Goal: Task Accomplishment & Management: Manage account settings

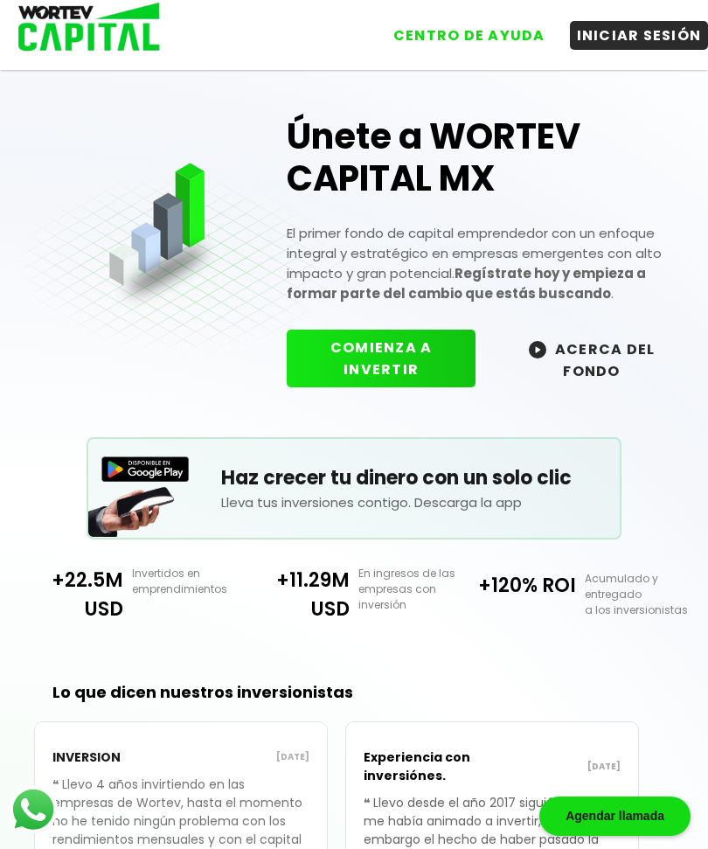
click at [641, 40] on button "INICIAR SESIÓN" at bounding box center [639, 35] width 139 height 29
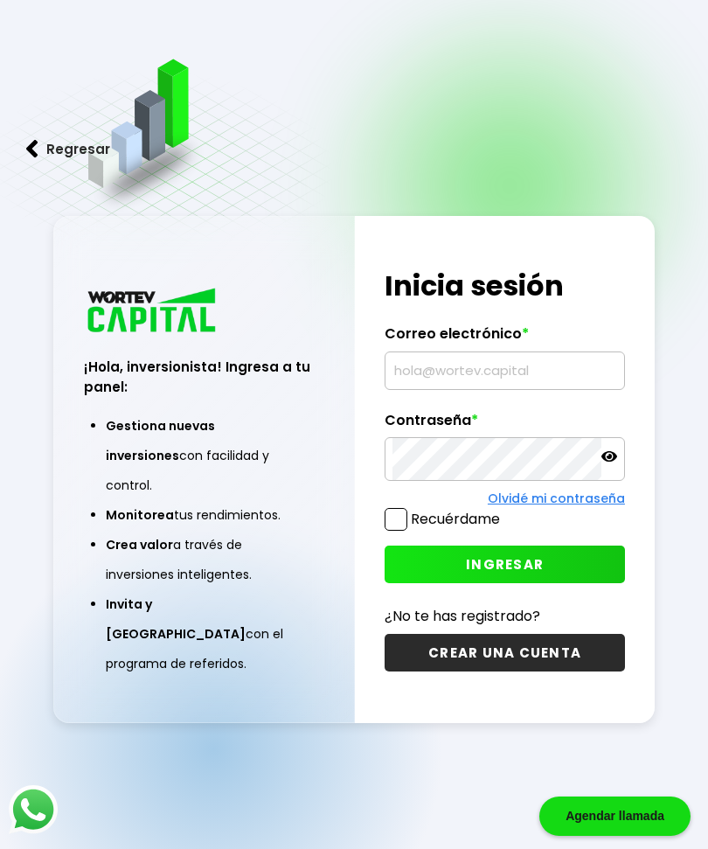
click at [469, 389] on input "text" at bounding box center [505, 370] width 225 height 37
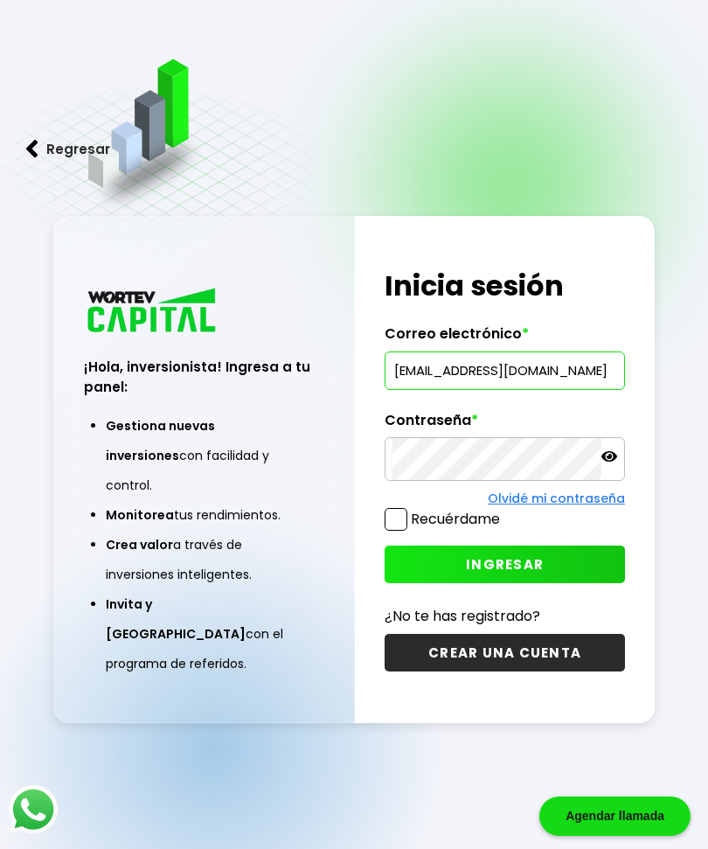
type input "[EMAIL_ADDRESS][DOMAIN_NAME]"
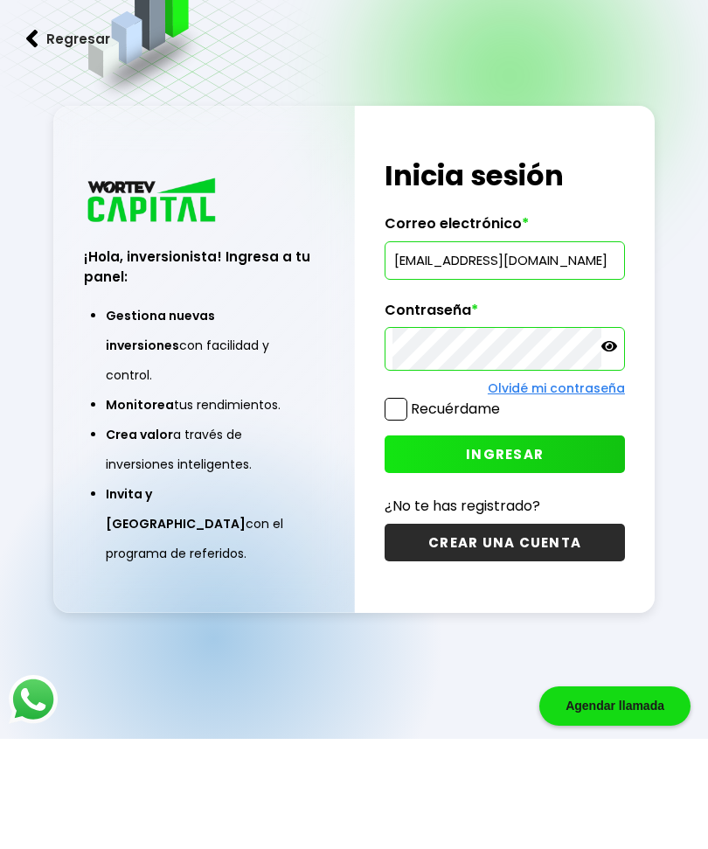
click at [550, 546] on button "INGRESAR" at bounding box center [505, 565] width 240 height 38
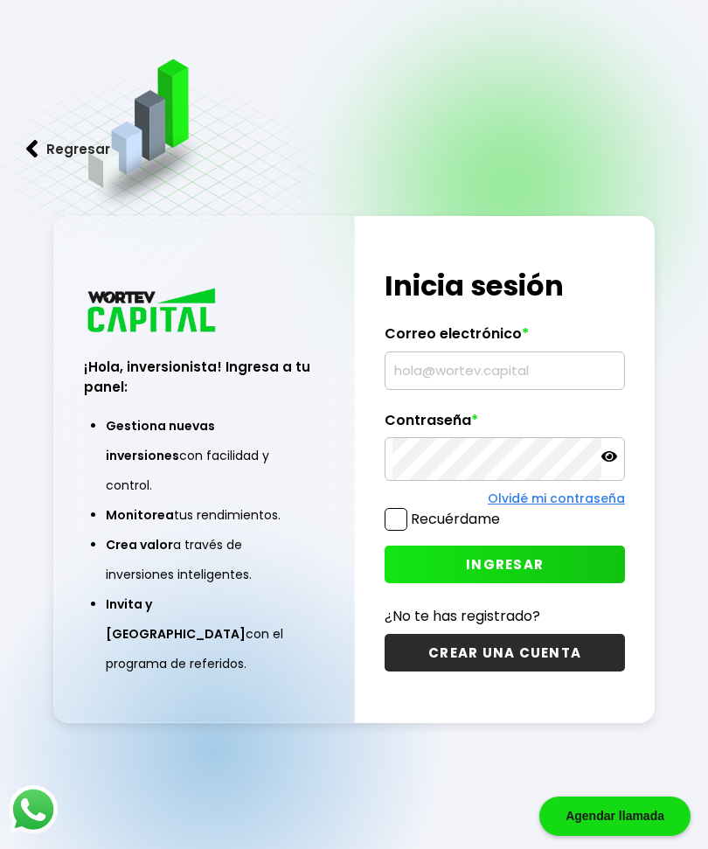
scroll to position [146, 0]
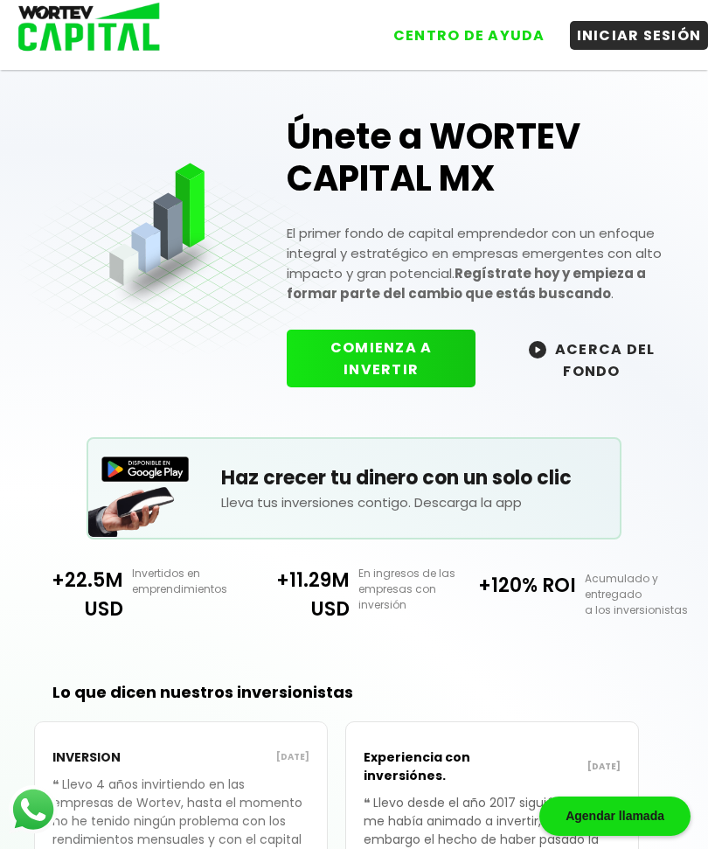
click at [652, 24] on button "INICIAR SESIÓN" at bounding box center [639, 35] width 139 height 29
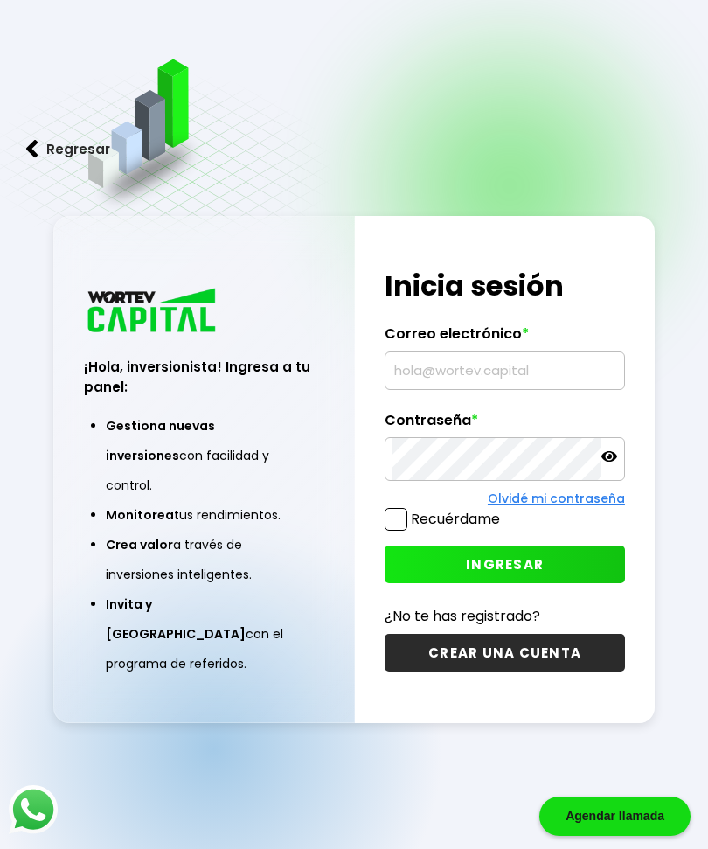
click at [498, 389] on input "text" at bounding box center [505, 370] width 225 height 37
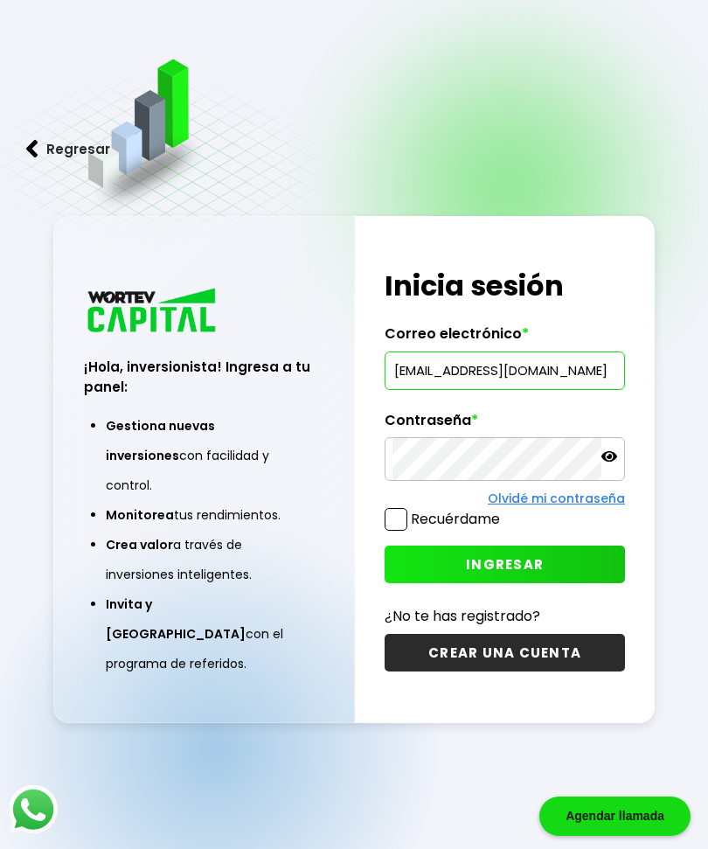
type input "[EMAIL_ADDRESS][DOMAIN_NAME]"
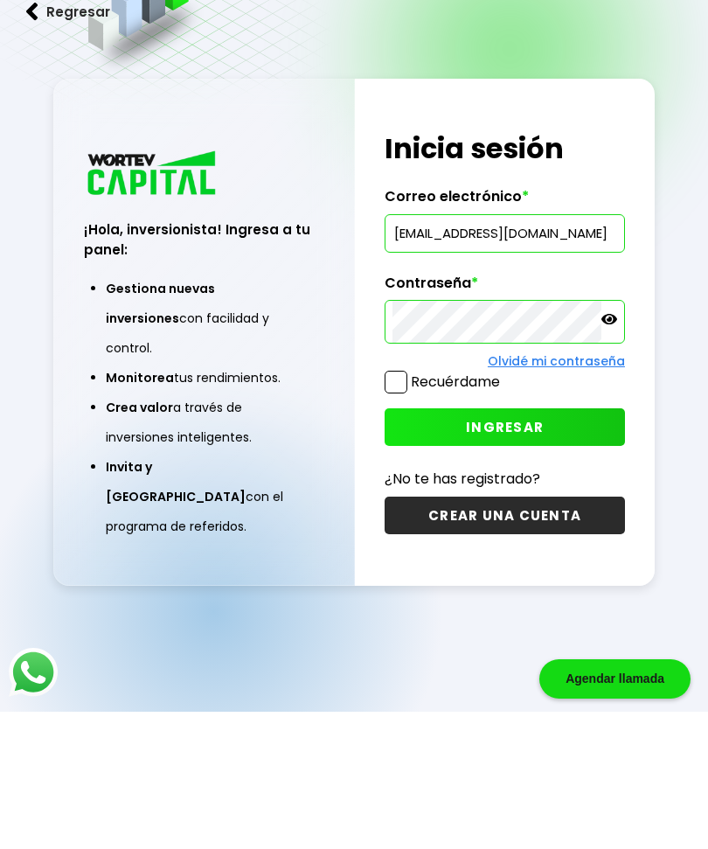
click at [540, 555] on span "INGRESAR" at bounding box center [505, 564] width 78 height 18
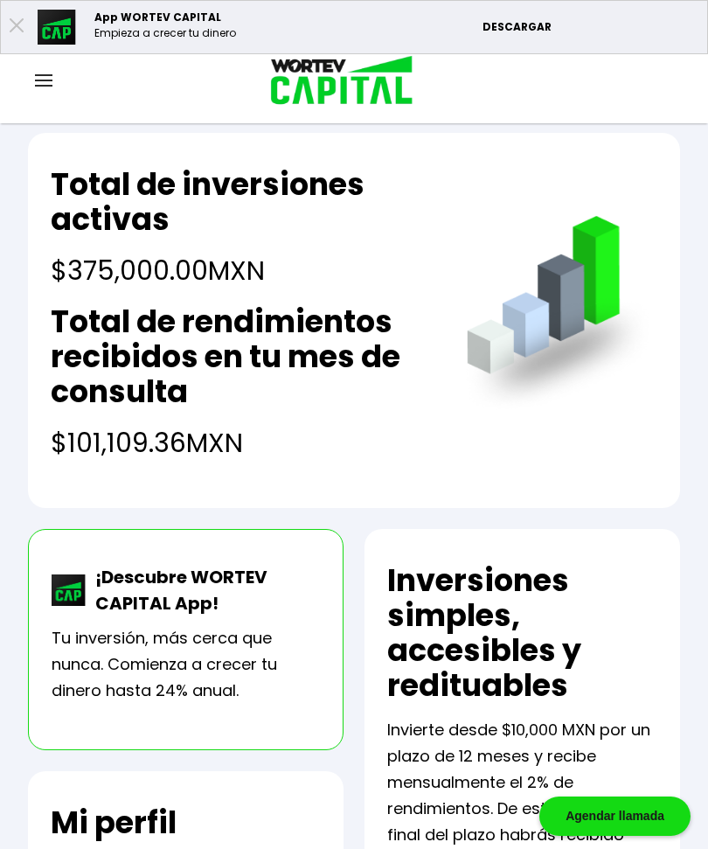
click at [49, 79] on img at bounding box center [43, 80] width 17 height 12
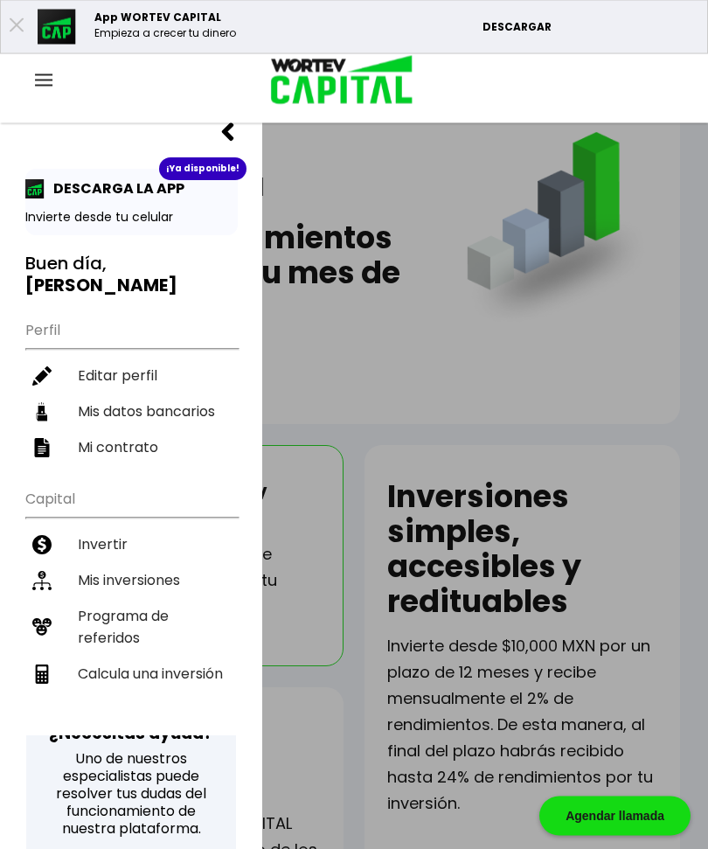
scroll to position [83, 0]
click at [141, 562] on li "Mis inversiones" at bounding box center [131, 580] width 213 height 36
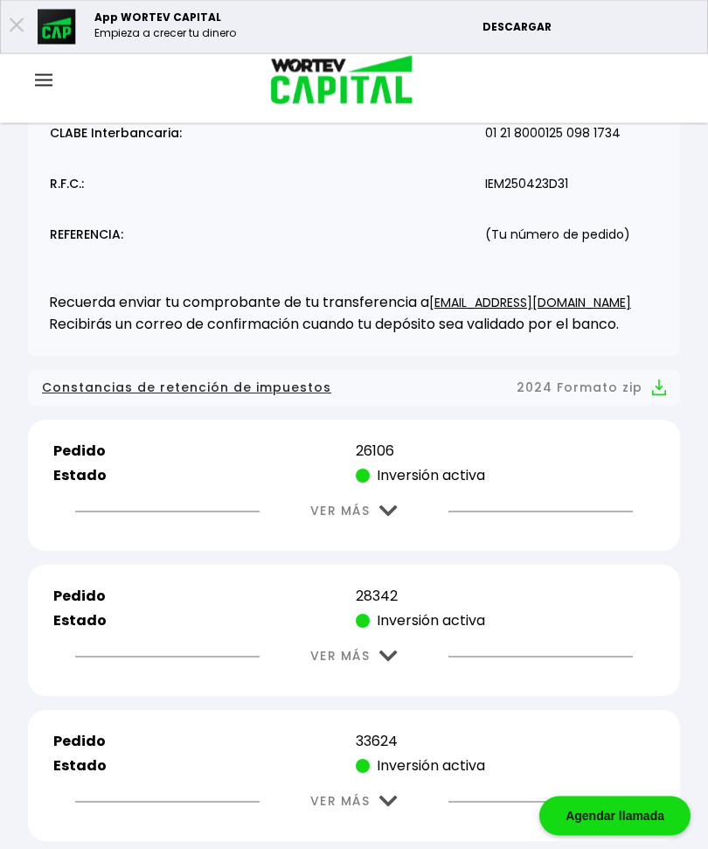
scroll to position [305, 0]
click at [384, 515] on img at bounding box center [389, 510] width 18 height 11
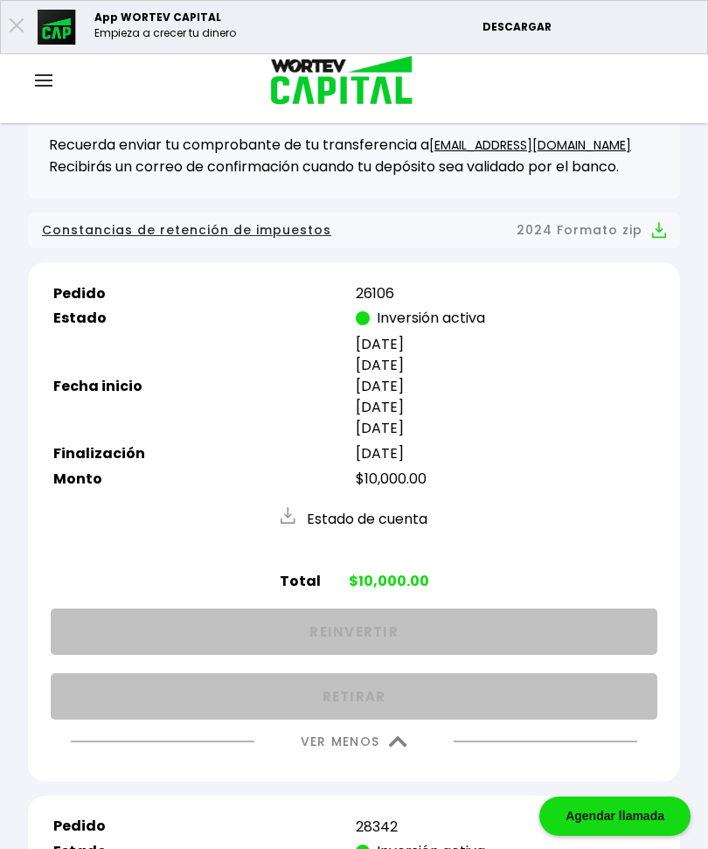
scroll to position [465, 0]
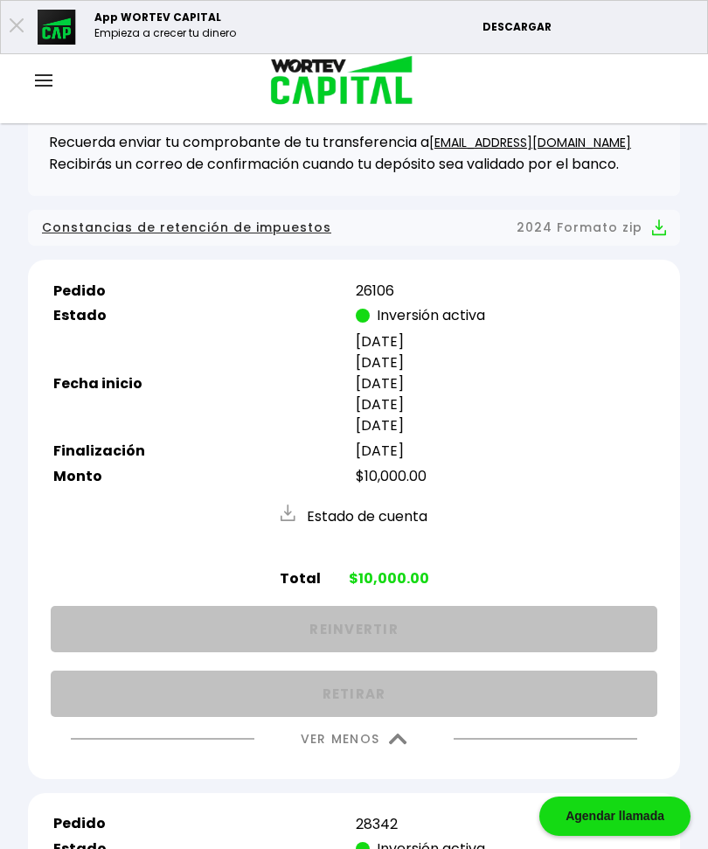
click at [402, 745] on img at bounding box center [398, 739] width 18 height 11
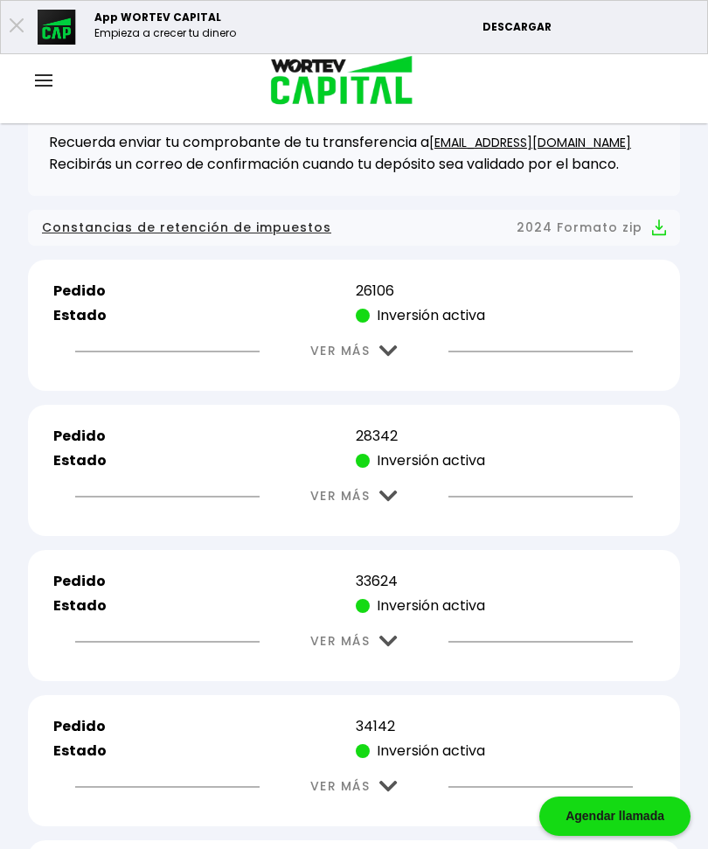
click at [380, 502] on img at bounding box center [389, 496] width 18 height 11
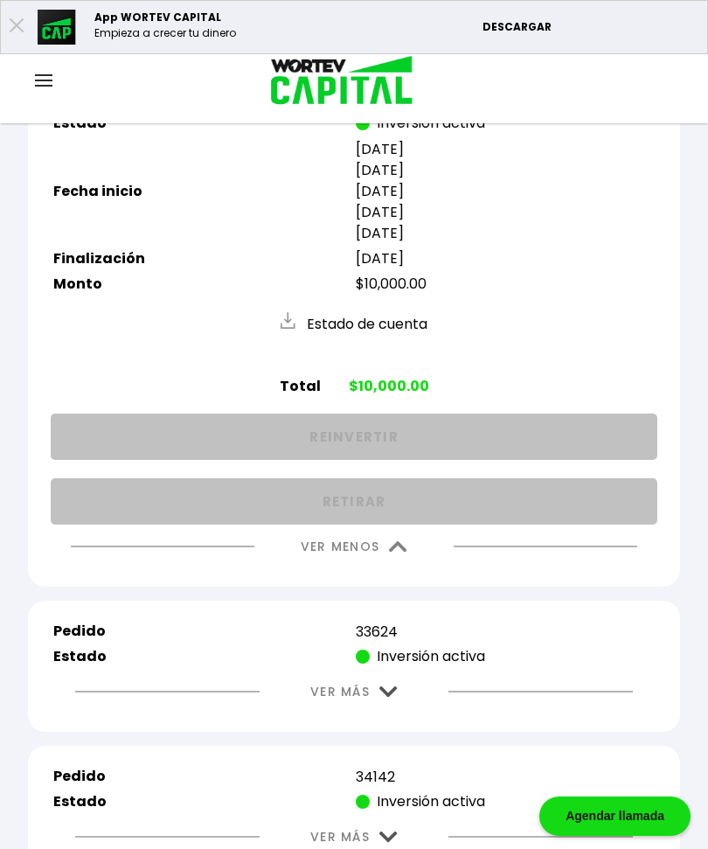
scroll to position [819, 0]
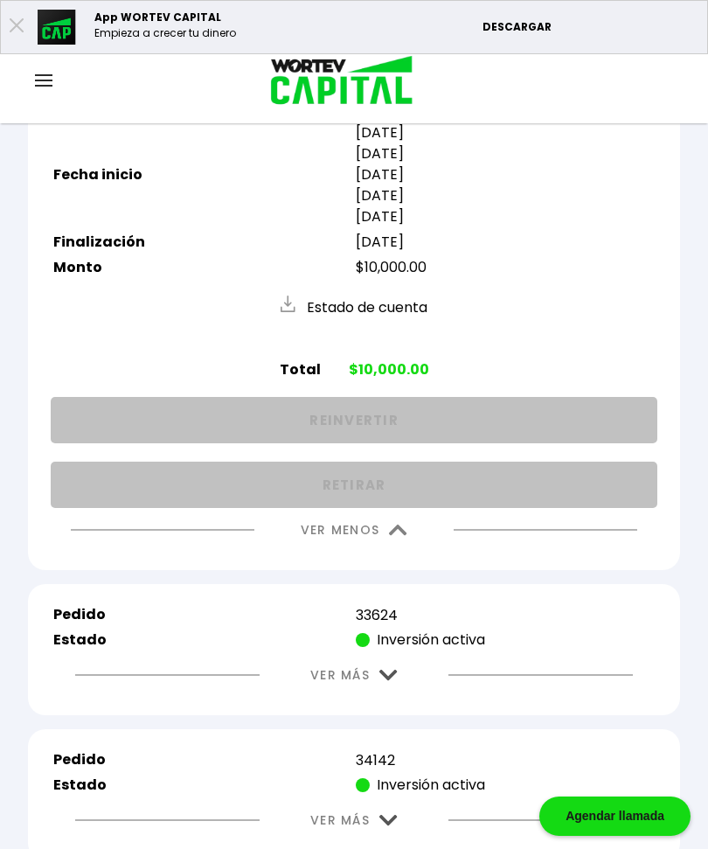
click at [391, 533] on img at bounding box center [398, 530] width 18 height 11
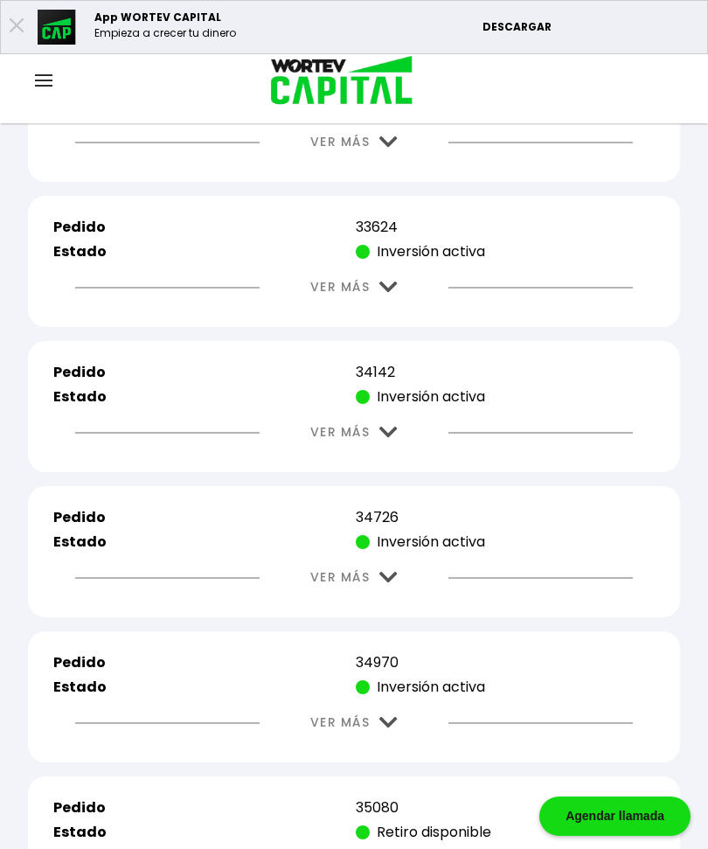
click at [386, 293] on img at bounding box center [389, 287] width 18 height 11
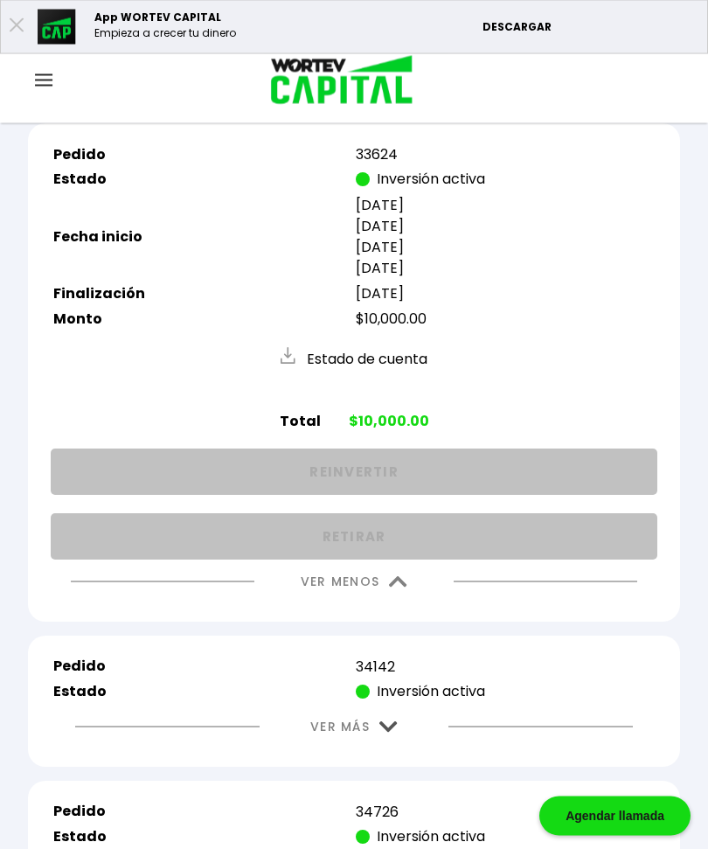
scroll to position [892, 0]
click at [394, 584] on img at bounding box center [398, 581] width 18 height 11
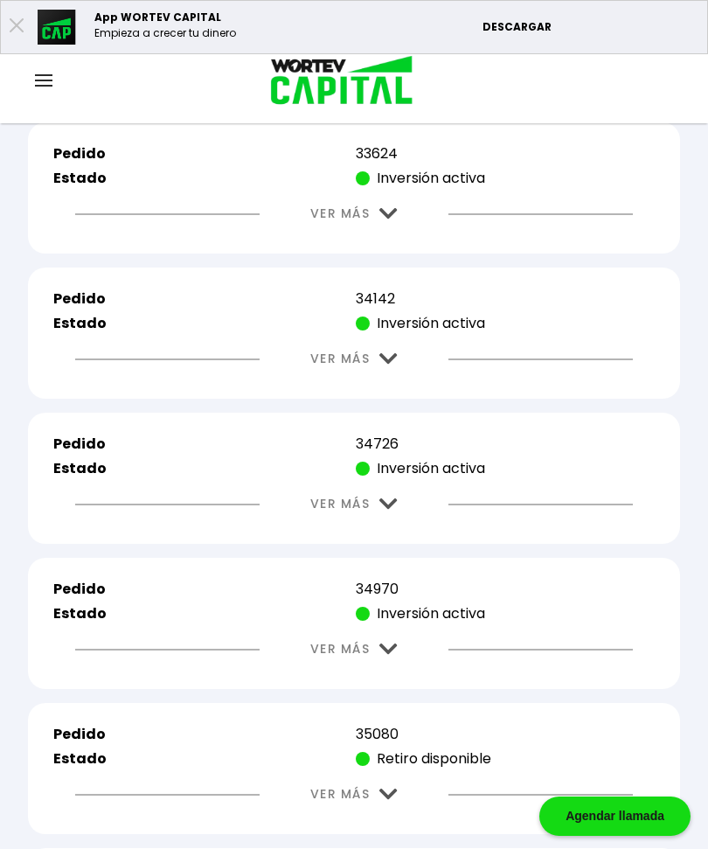
click at [388, 365] on img at bounding box center [389, 358] width 18 height 11
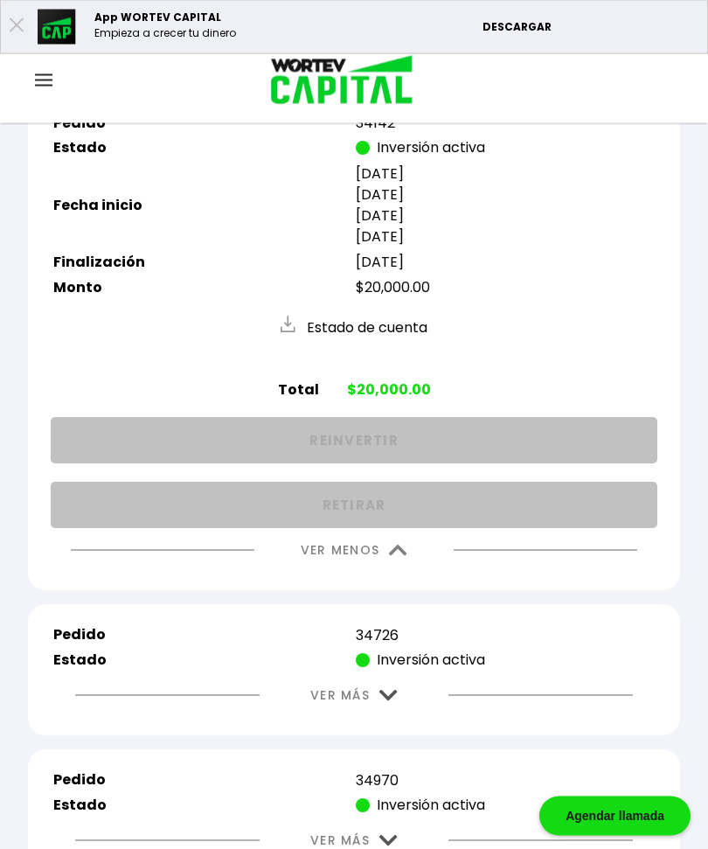
click at [394, 574] on button "VER MENOS" at bounding box center [354, 551] width 159 height 45
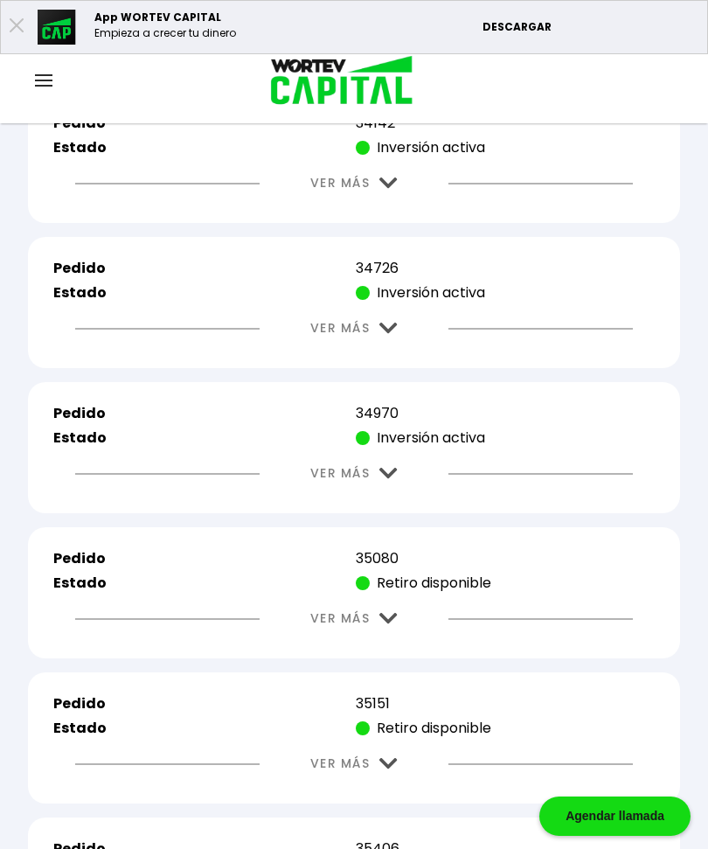
click at [391, 333] on img at bounding box center [389, 328] width 18 height 11
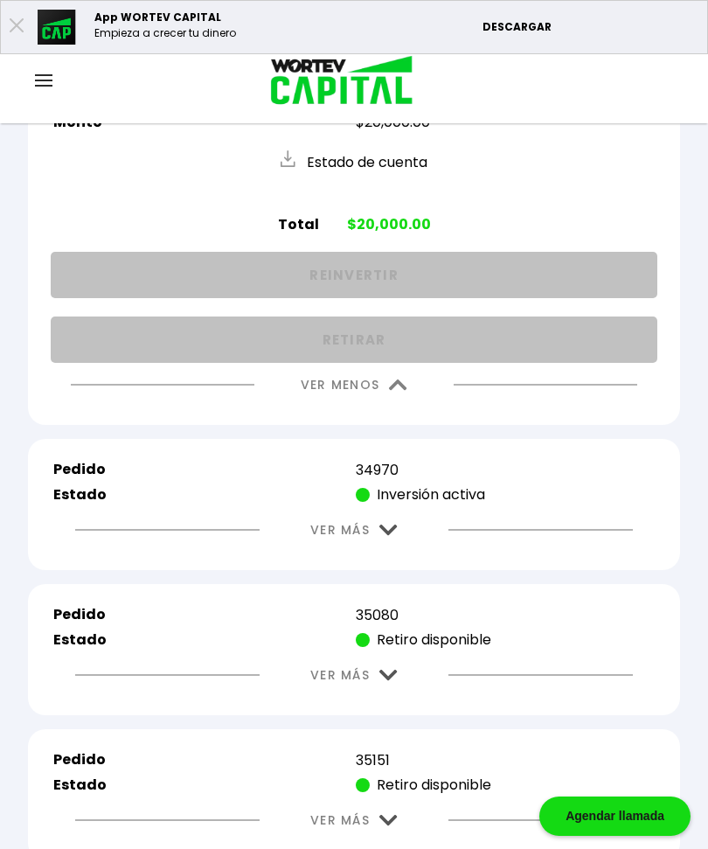
scroll to position [1388, 0]
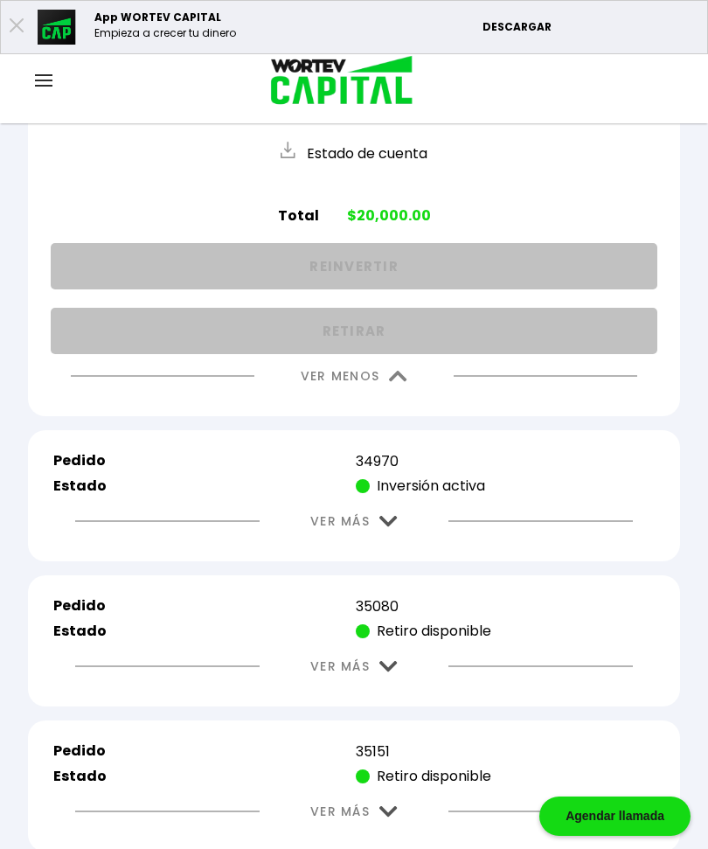
click at [397, 380] on img at bounding box center [398, 376] width 18 height 11
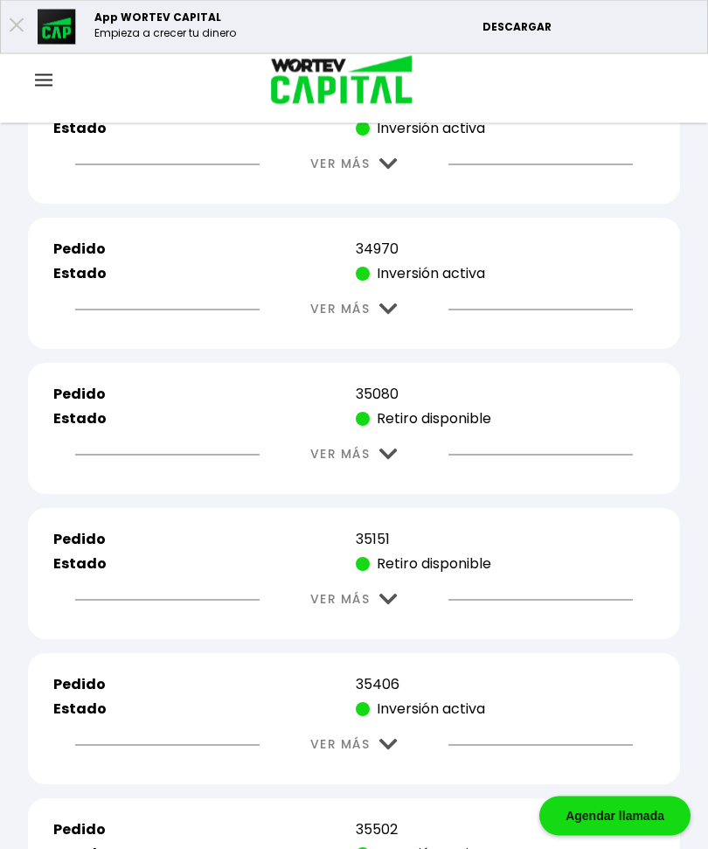
scroll to position [1216, 0]
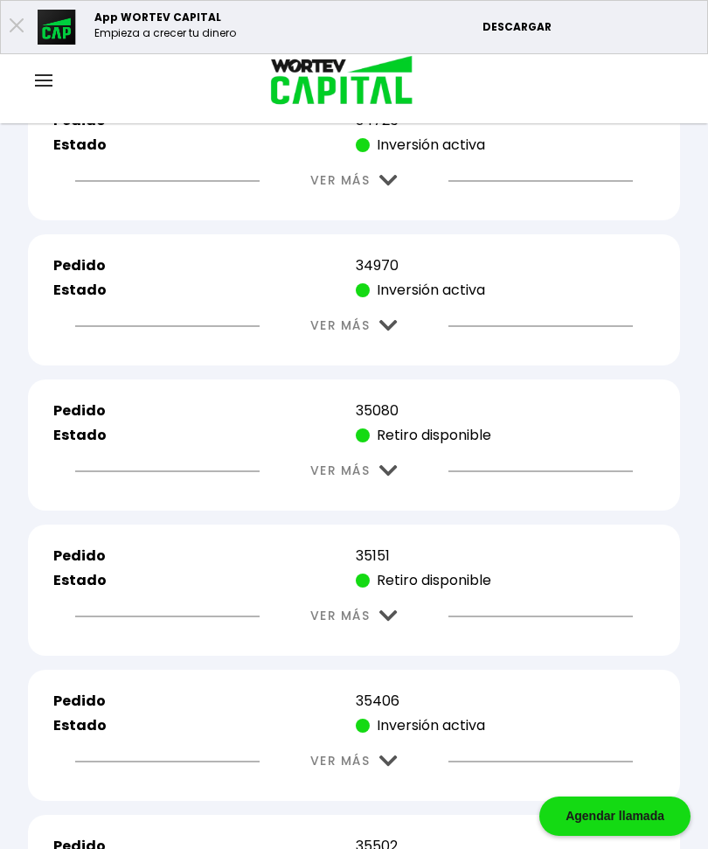
click at [393, 331] on img at bounding box center [389, 325] width 18 height 11
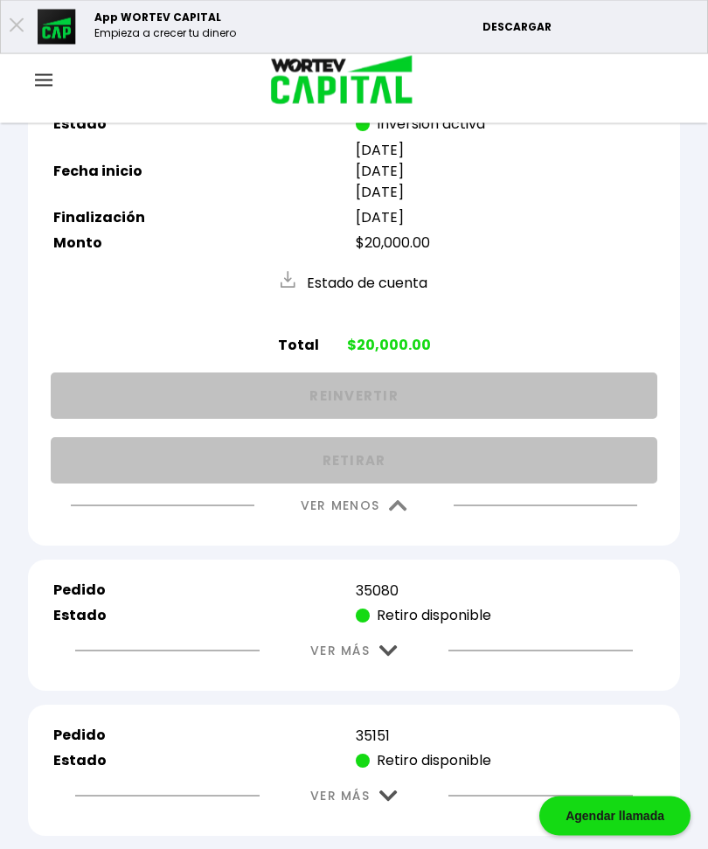
scroll to position [1389, 0]
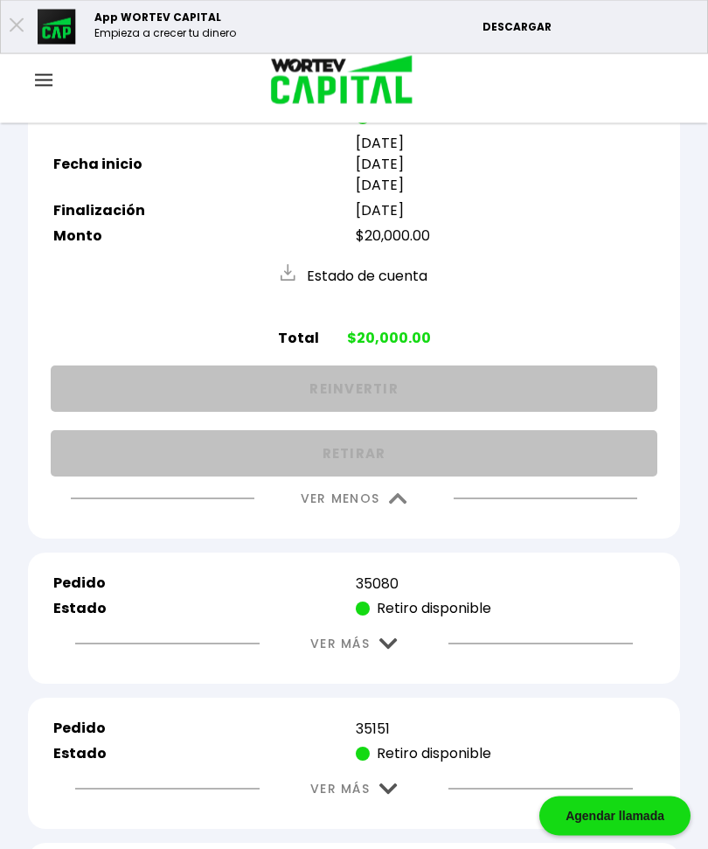
click at [397, 522] on button "VER MENOS" at bounding box center [354, 499] width 159 height 45
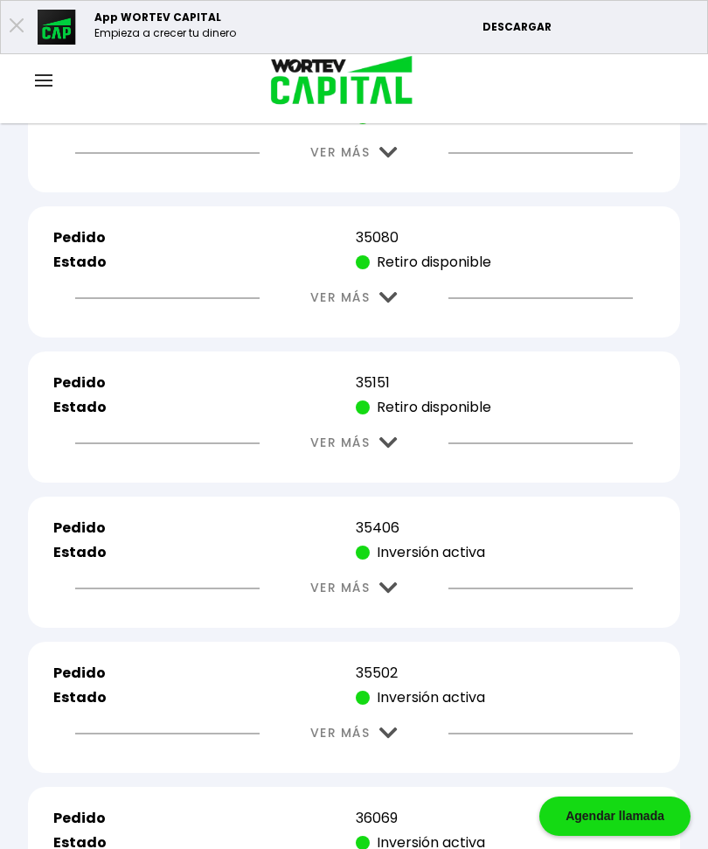
click at [385, 303] on img at bounding box center [389, 297] width 18 height 11
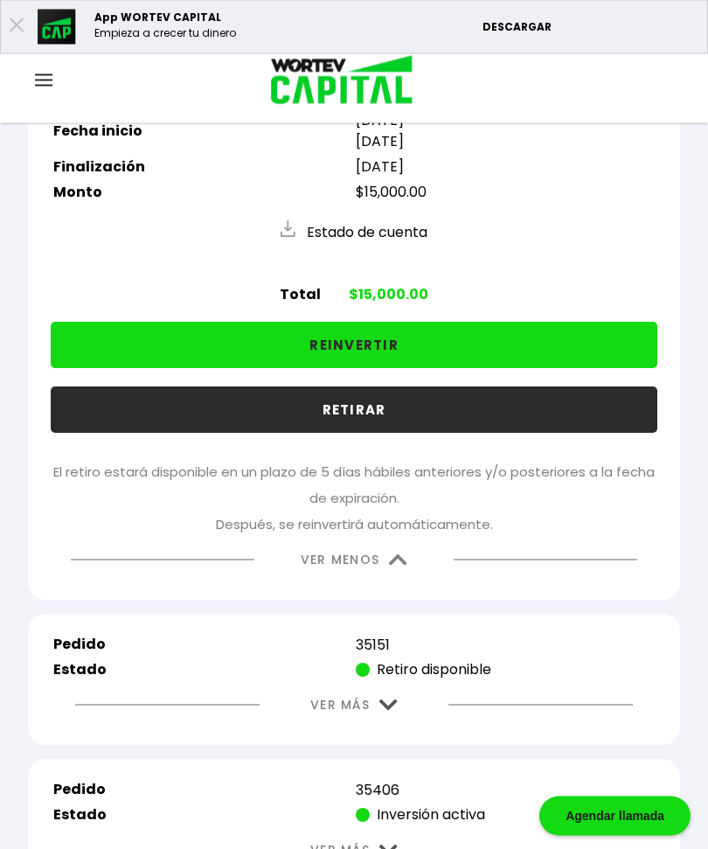
scroll to position [1558, 0]
click at [476, 362] on button "REINVERTIR" at bounding box center [354, 345] width 607 height 46
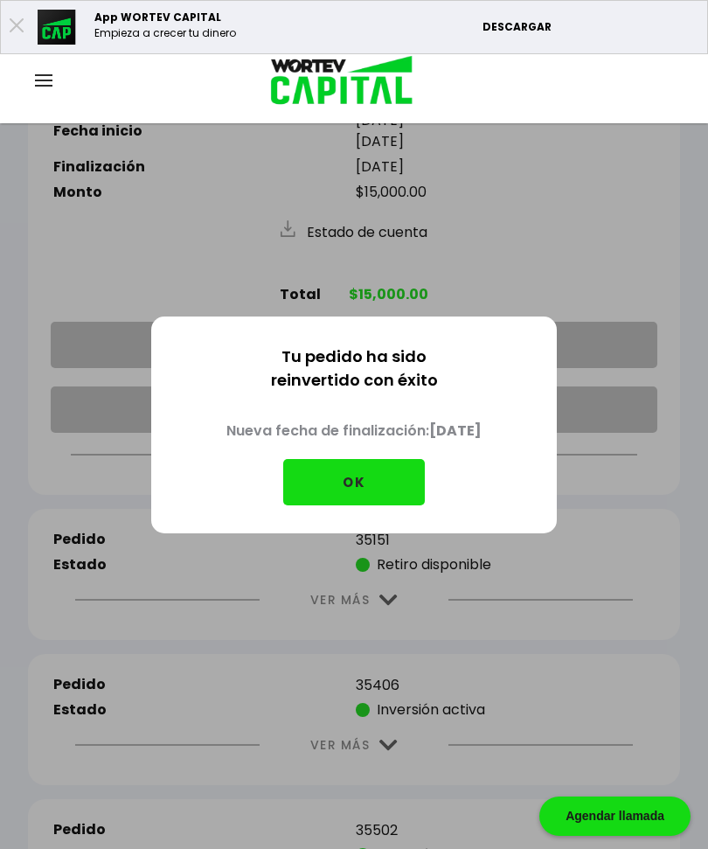
click at [369, 505] on button "OK" at bounding box center [354, 482] width 142 height 46
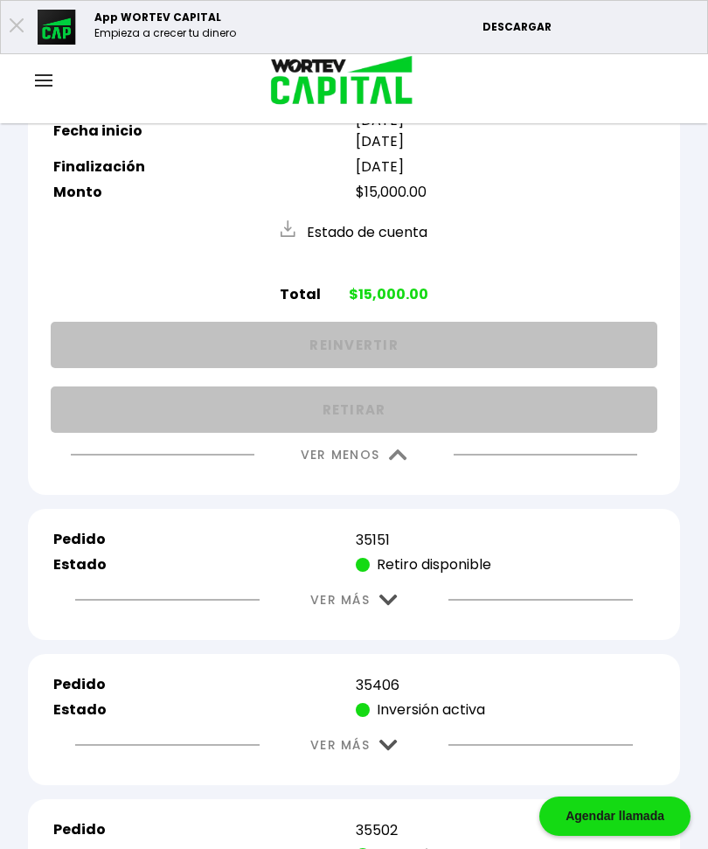
click at [398, 461] on img at bounding box center [398, 455] width 18 height 11
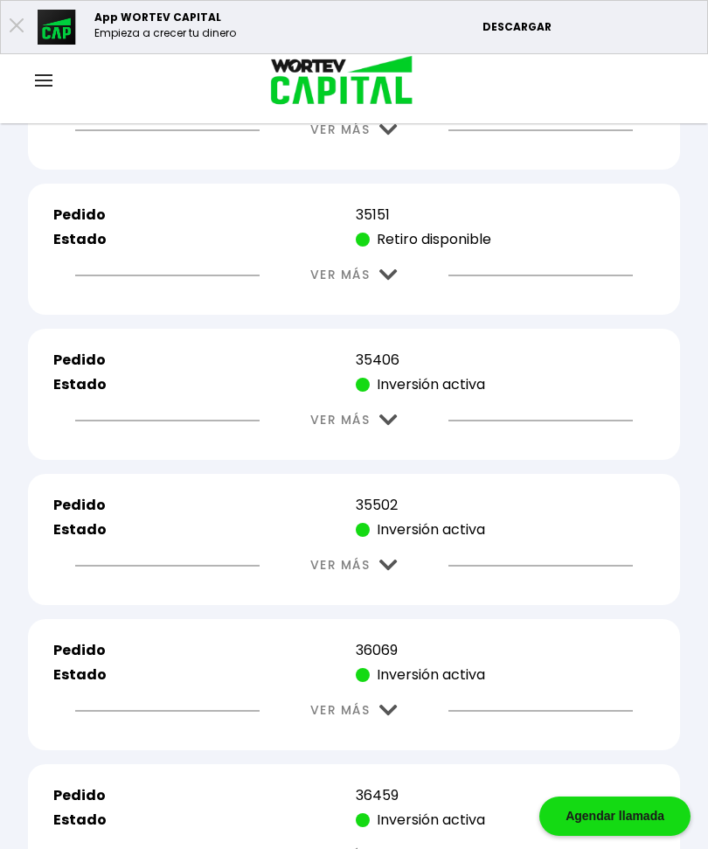
click at [385, 281] on img at bounding box center [389, 274] width 18 height 11
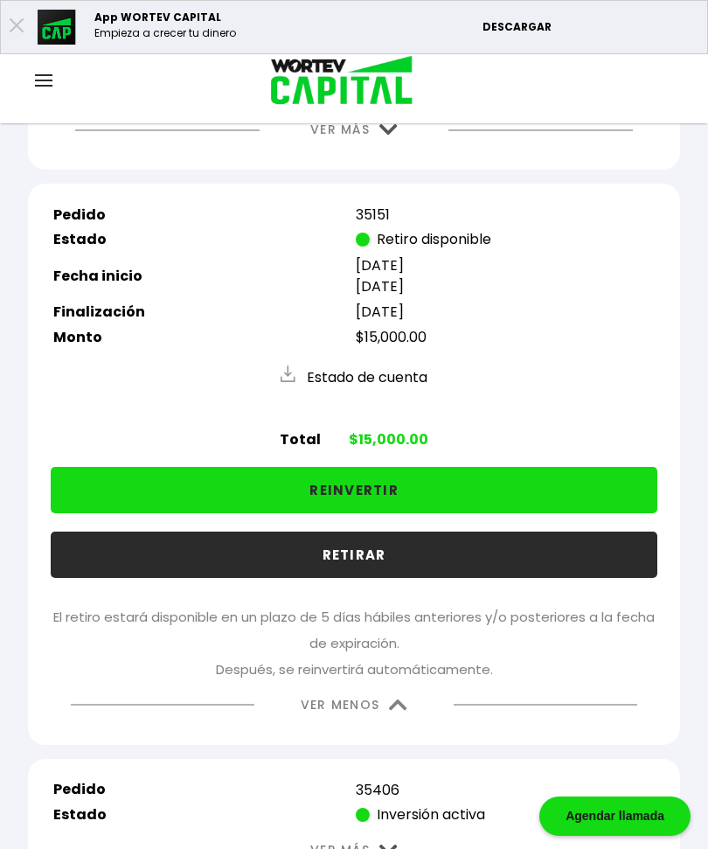
click at [394, 711] on img at bounding box center [398, 705] width 18 height 11
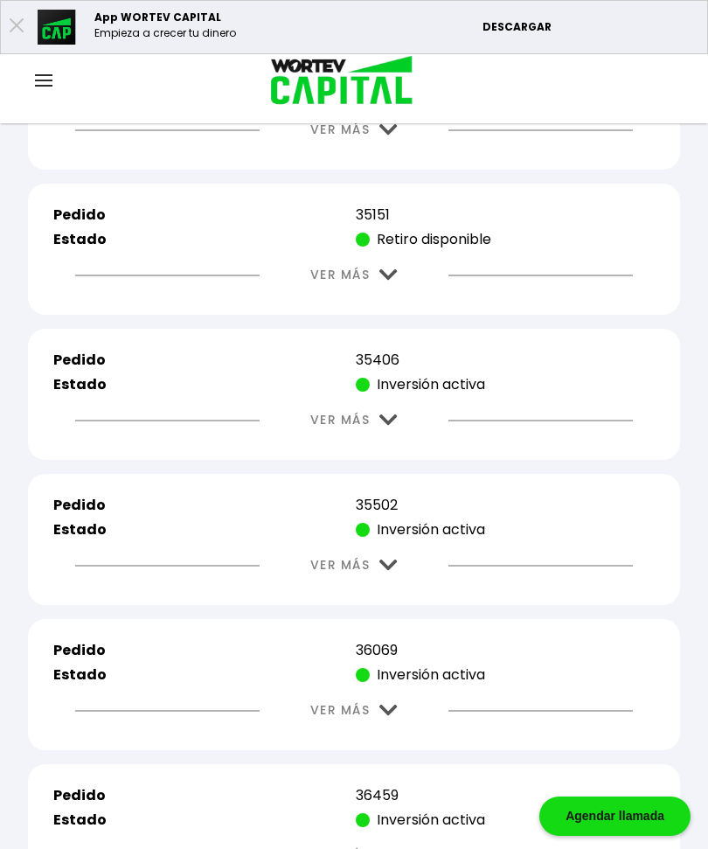
click at [394, 426] on img at bounding box center [389, 420] width 18 height 11
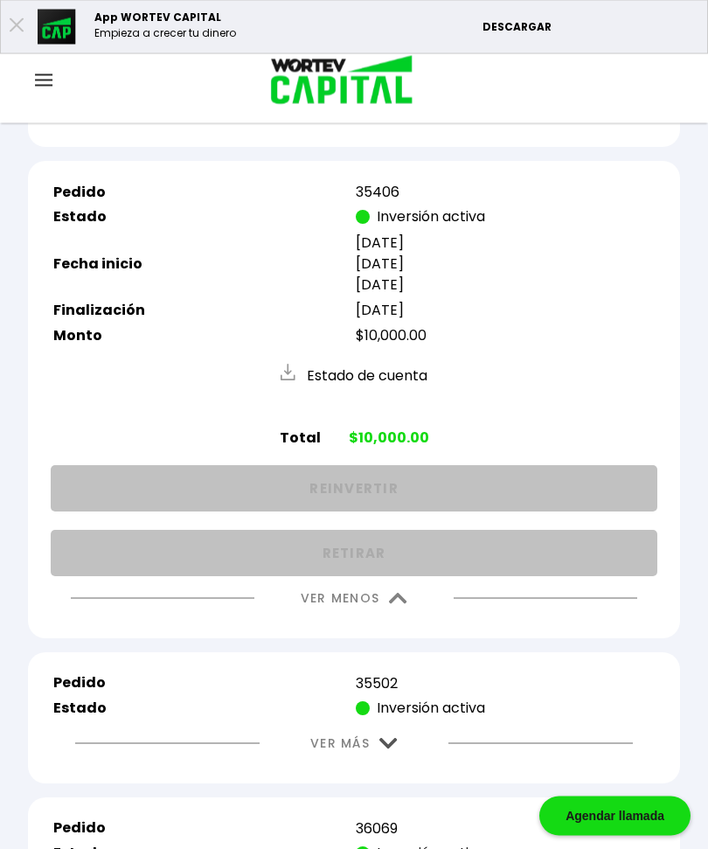
scroll to position [1725, 0]
click at [395, 621] on button "VER MENOS" at bounding box center [354, 598] width 159 height 45
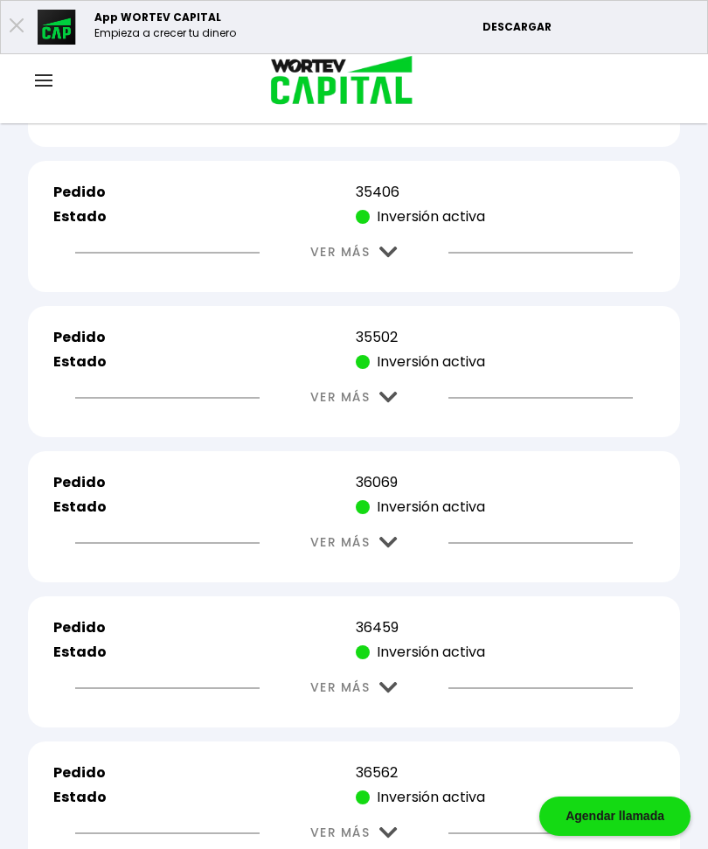
click at [388, 403] on img at bounding box center [389, 397] width 18 height 11
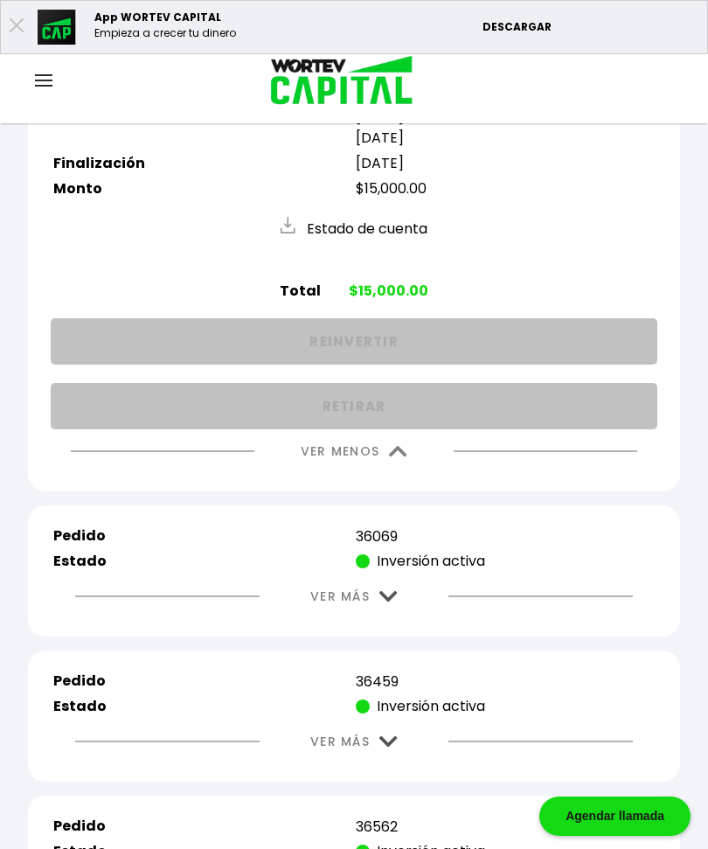
scroll to position [2067, 0]
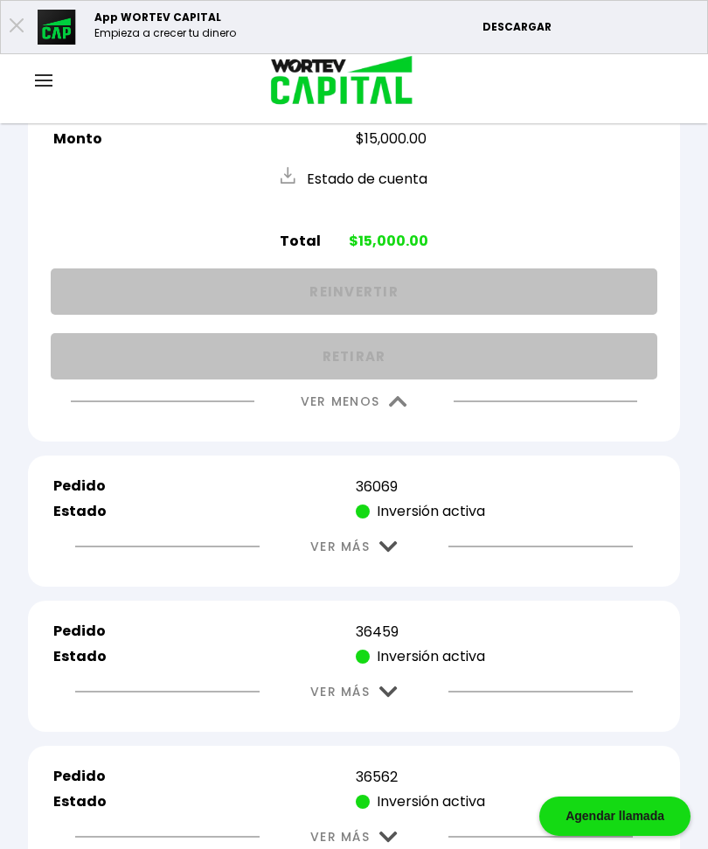
click at [401, 408] on img at bounding box center [398, 401] width 18 height 11
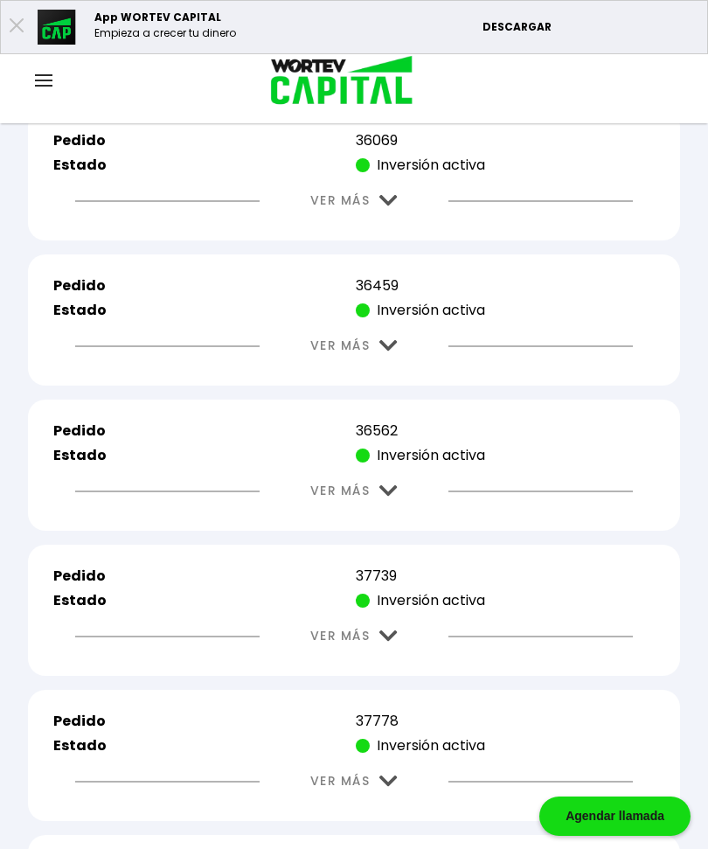
click at [384, 223] on button "VER MÁS" at bounding box center [354, 200] width 140 height 45
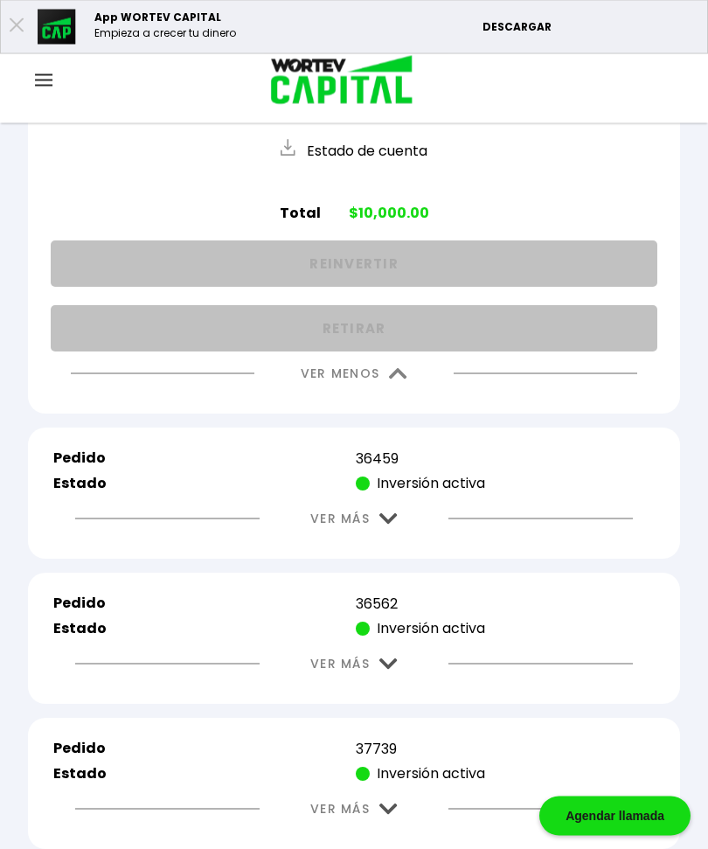
scroll to position [2220, 0]
click at [395, 380] on img at bounding box center [398, 373] width 18 height 11
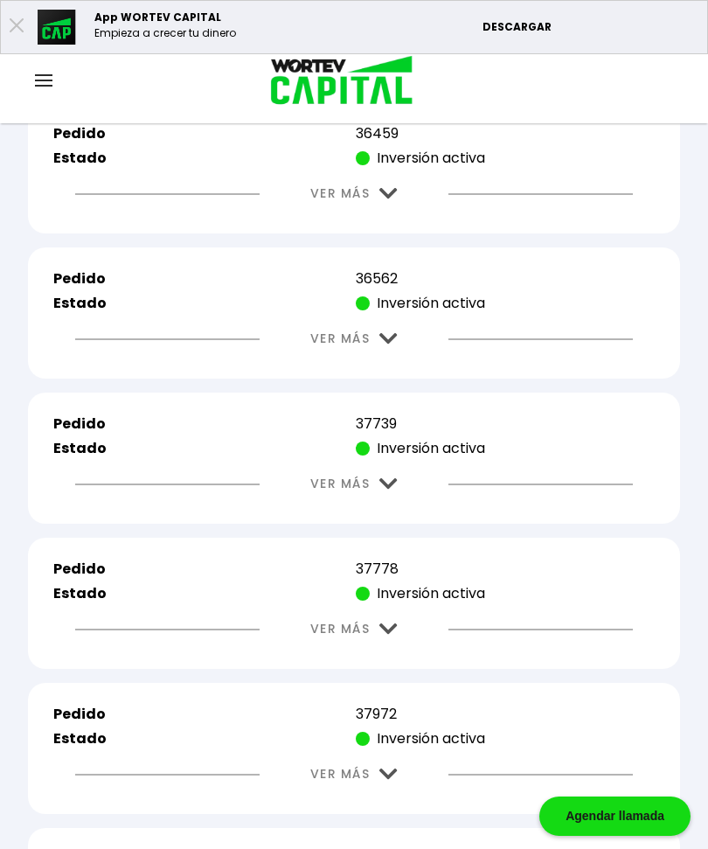
click at [390, 199] on img at bounding box center [389, 193] width 18 height 11
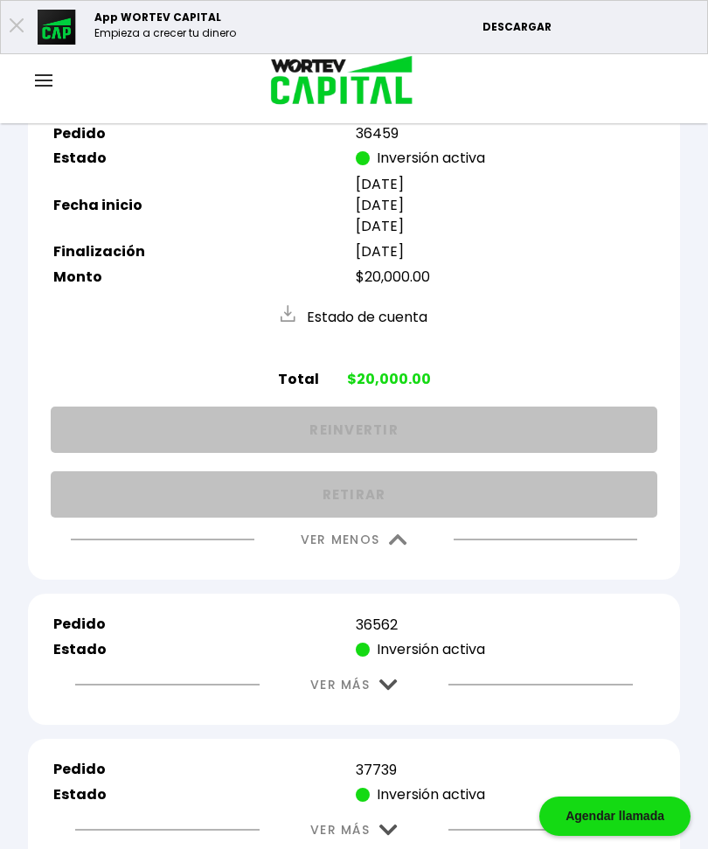
click at [397, 546] on img at bounding box center [398, 539] width 18 height 11
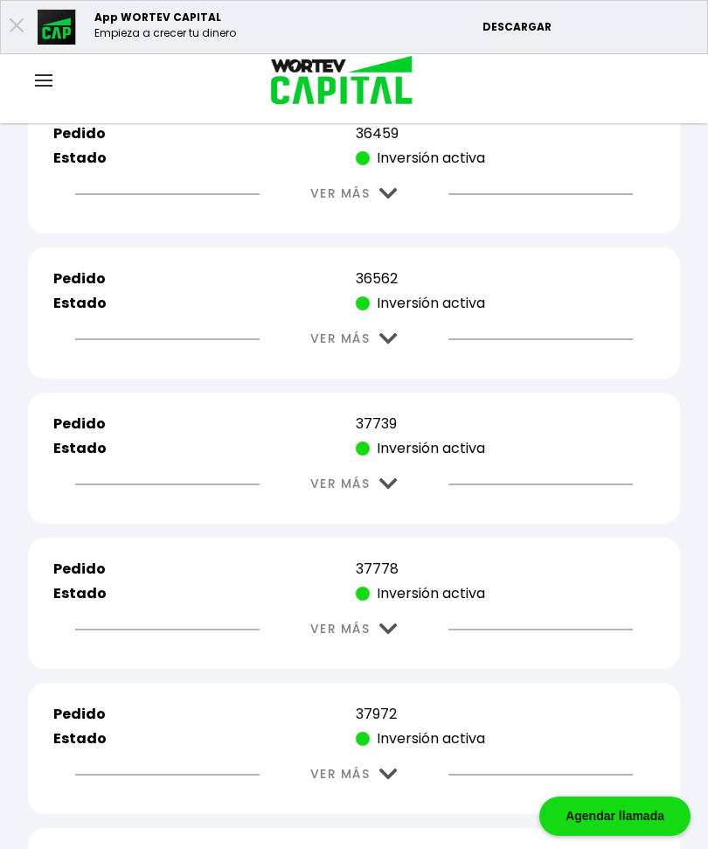
click at [395, 345] on img at bounding box center [389, 338] width 18 height 11
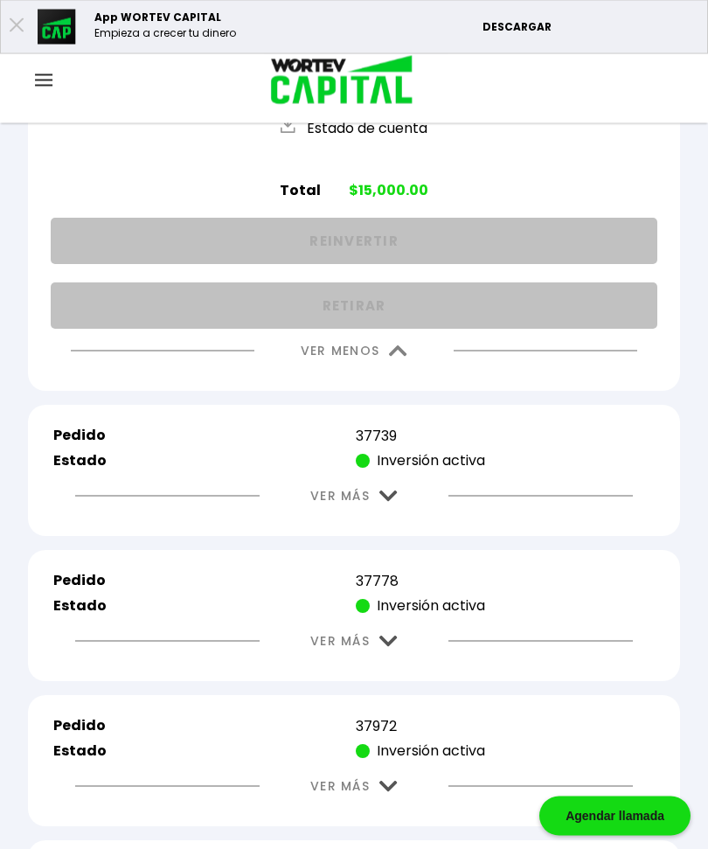
scroll to position [2554, 0]
click at [396, 357] on img at bounding box center [398, 350] width 18 height 11
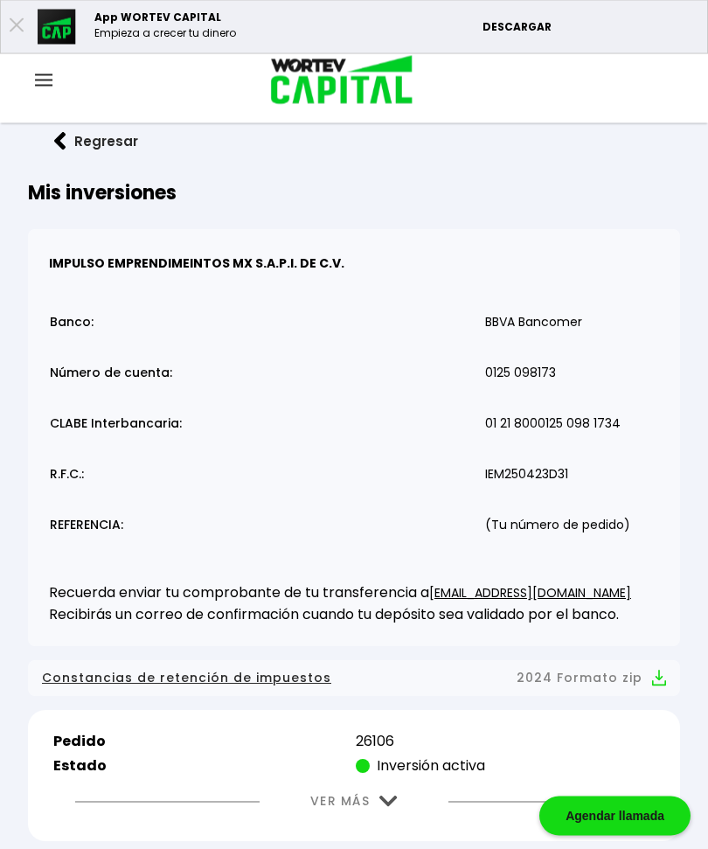
scroll to position [0, 0]
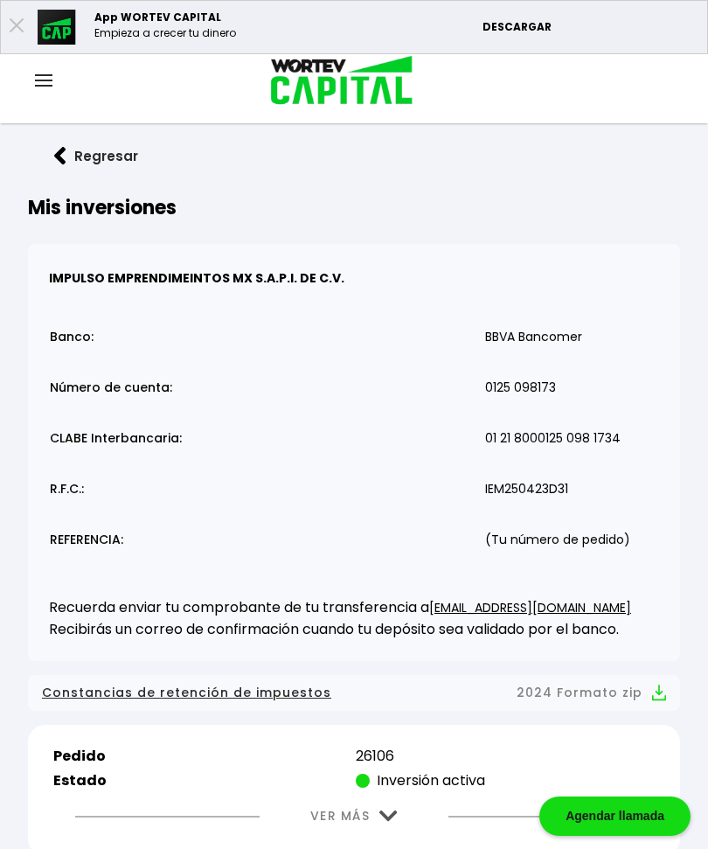
click at [40, 66] on div "Cuenta Editar perfil Cerrar sesión" at bounding box center [354, 81] width 708 height 57
click at [39, 66] on div "Cuenta Editar perfil Cerrar sesión" at bounding box center [354, 81] width 708 height 57
click at [50, 76] on img at bounding box center [43, 80] width 17 height 12
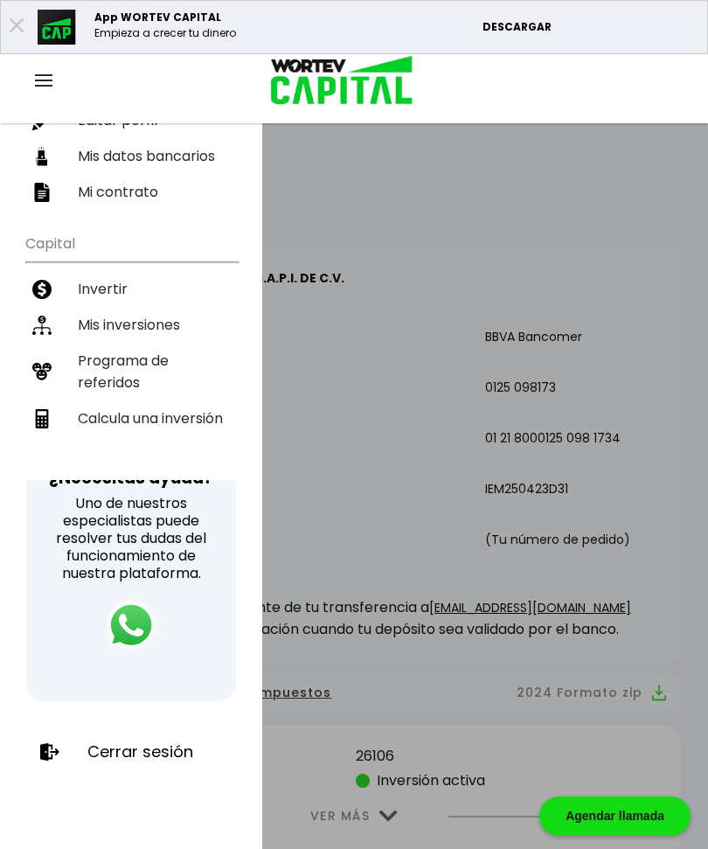
scroll to position [255, 0]
click at [161, 758] on p "Cerrar sesión" at bounding box center [140, 751] width 106 height 17
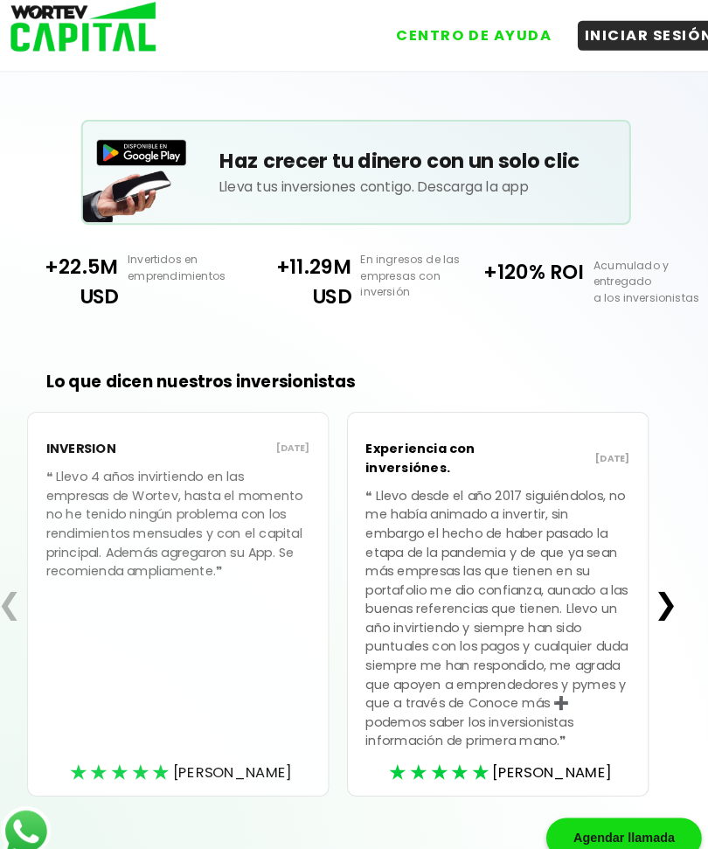
scroll to position [320, 0]
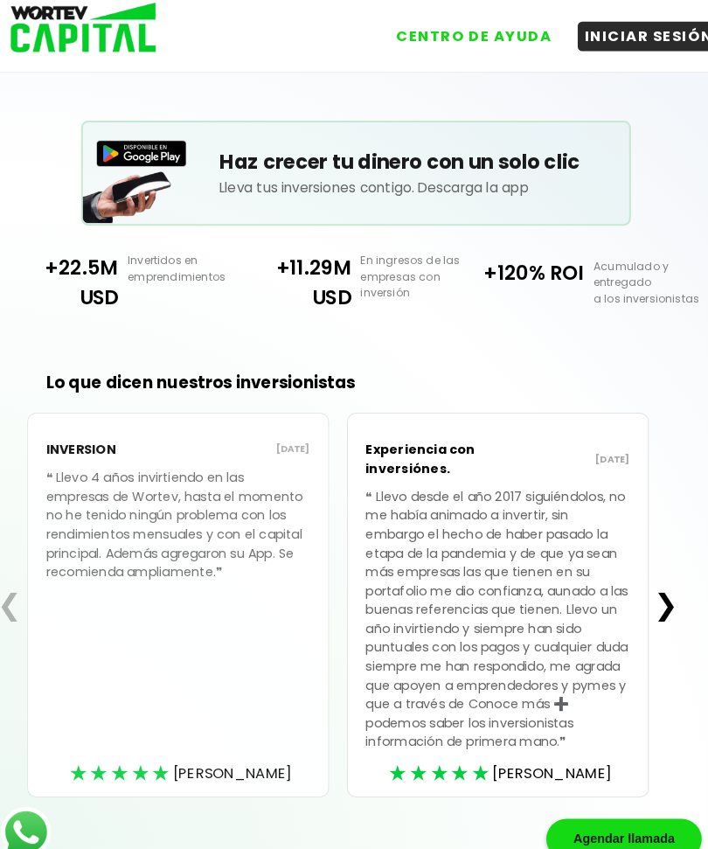
click at [663, 595] on button "❯" at bounding box center [656, 588] width 34 height 35
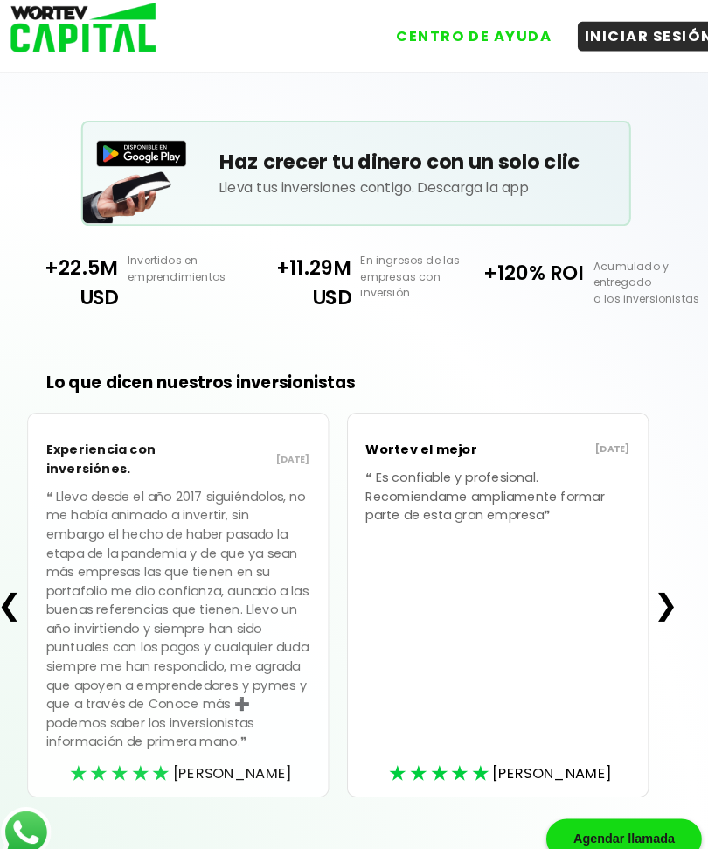
click at [649, 603] on button "❯" at bounding box center [656, 588] width 34 height 35
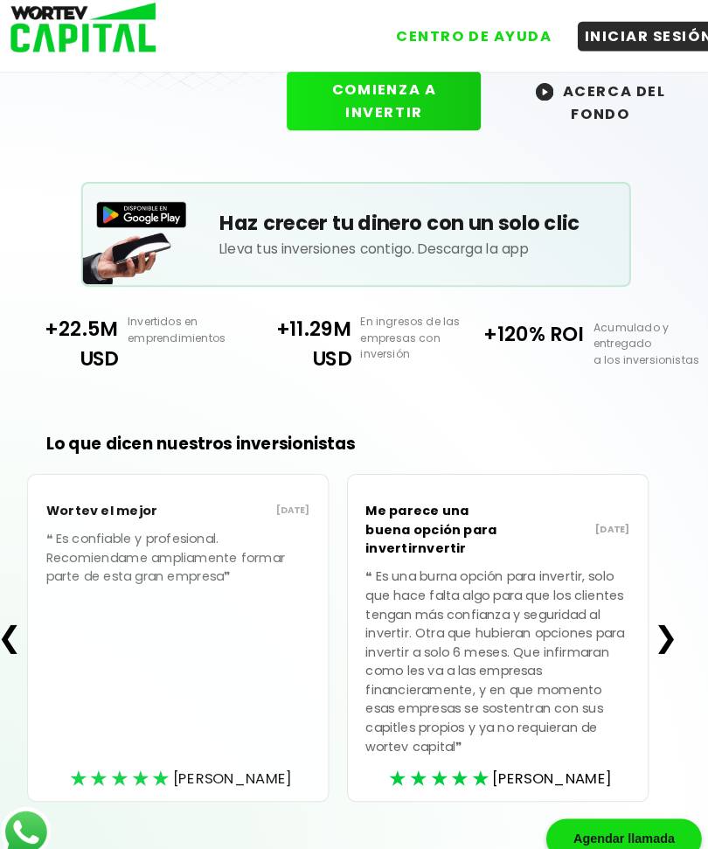
click at [659, 622] on button "❯" at bounding box center [656, 620] width 34 height 35
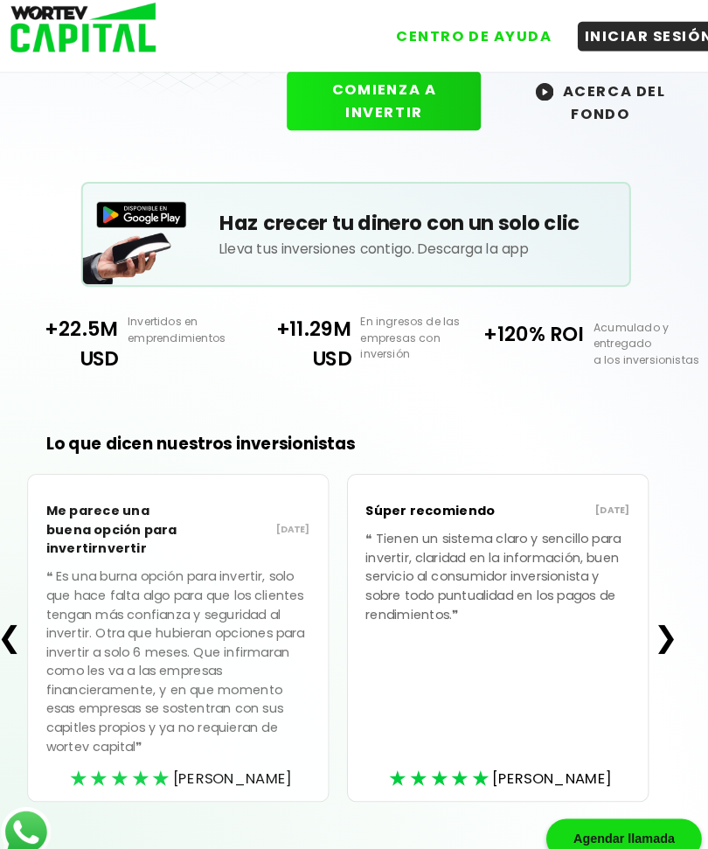
click at [655, 616] on button "❯" at bounding box center [656, 620] width 34 height 35
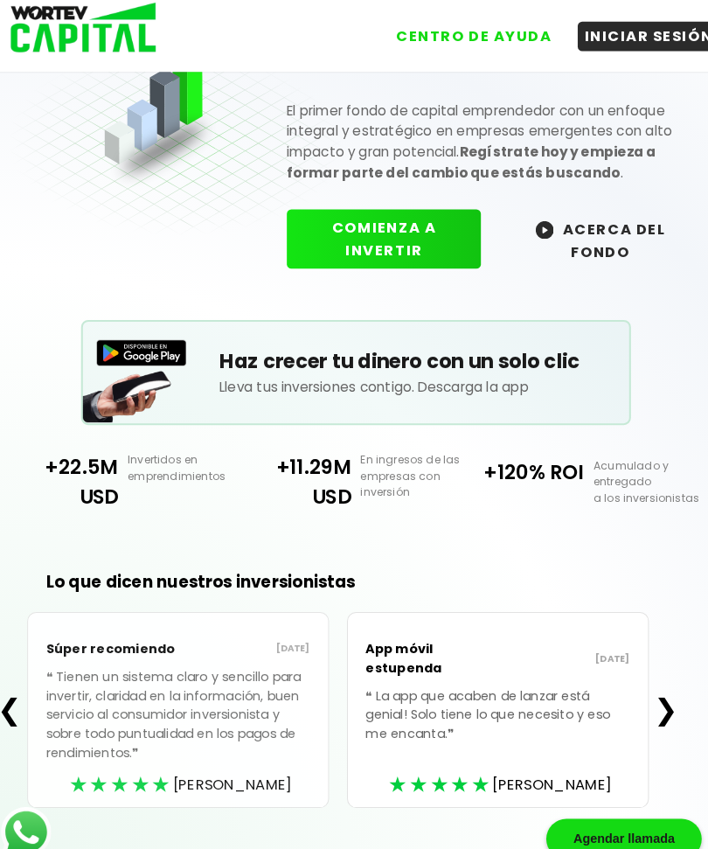
scroll to position [0, 0]
